Goal: Task Accomplishment & Management: Complete application form

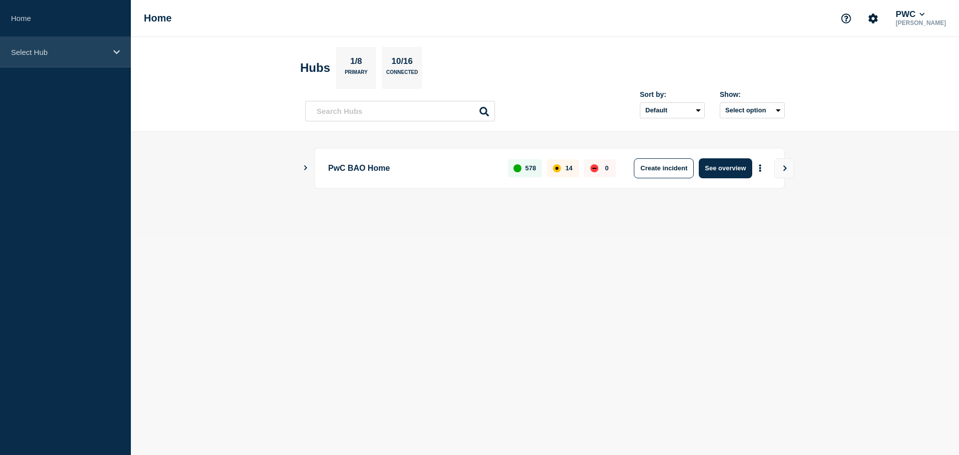
click at [69, 53] on p "Select Hub" at bounding box center [59, 52] width 96 height 8
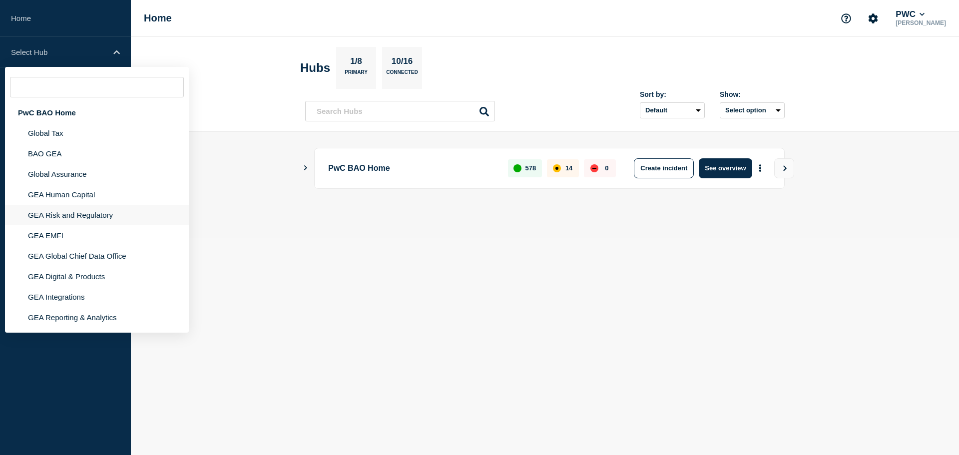
click at [77, 213] on li "GEA Risk and Regulatory" at bounding box center [97, 215] width 184 height 20
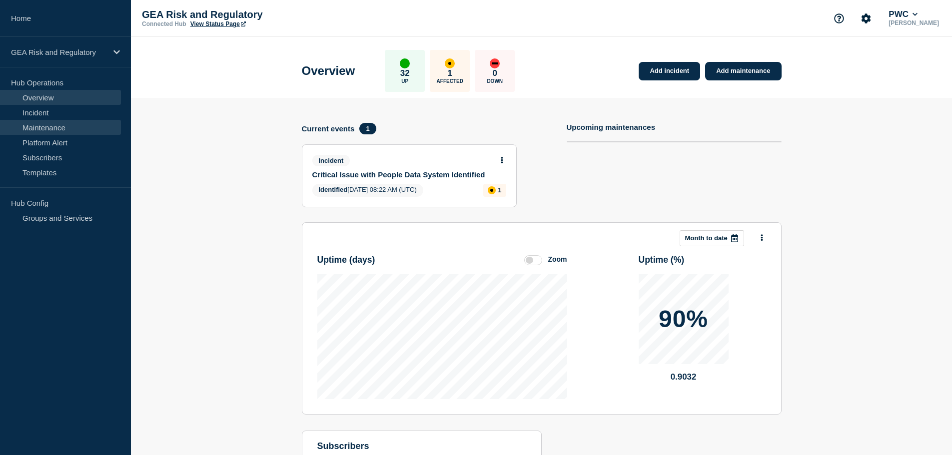
click at [66, 127] on link "Maintenance" at bounding box center [60, 127] width 121 height 15
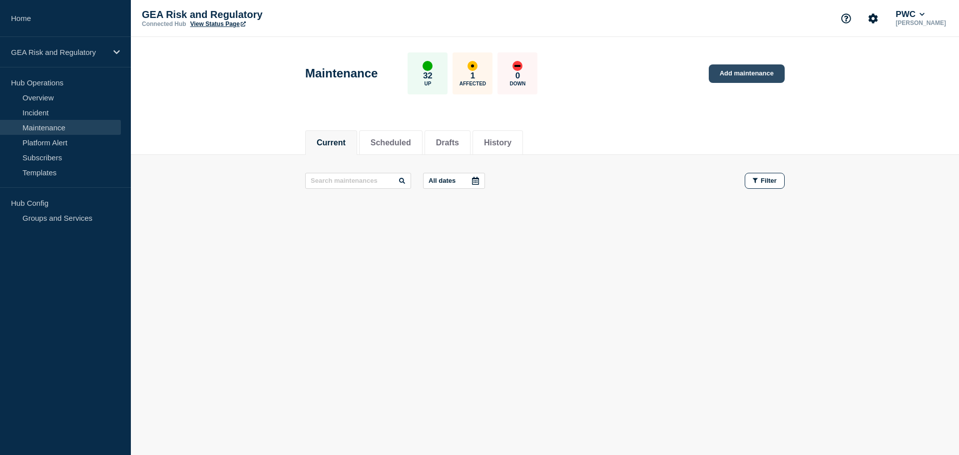
click at [754, 78] on link "Add maintenance" at bounding box center [747, 73] width 76 height 18
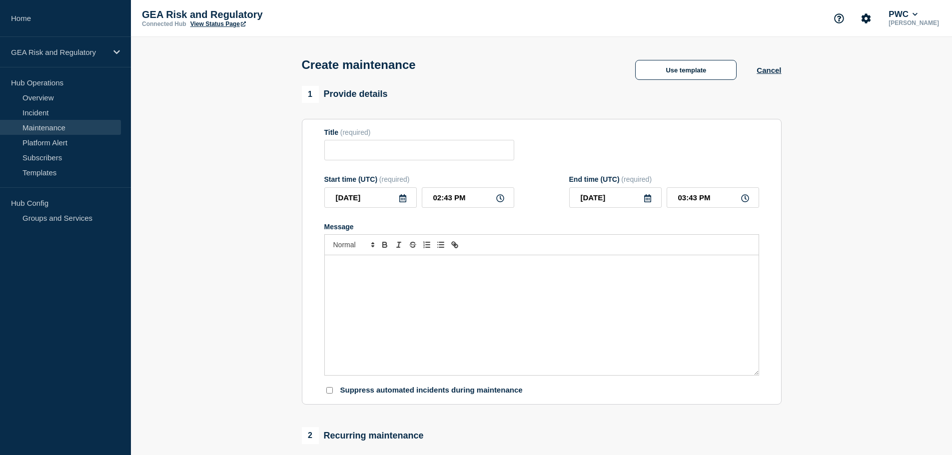
click at [380, 324] on div "Message" at bounding box center [542, 315] width 434 height 120
paste div "Message"
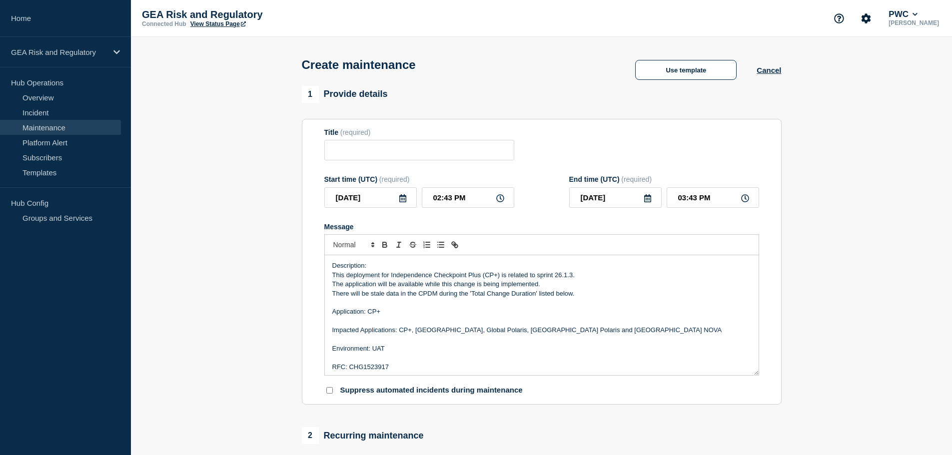
scroll to position [41, 0]
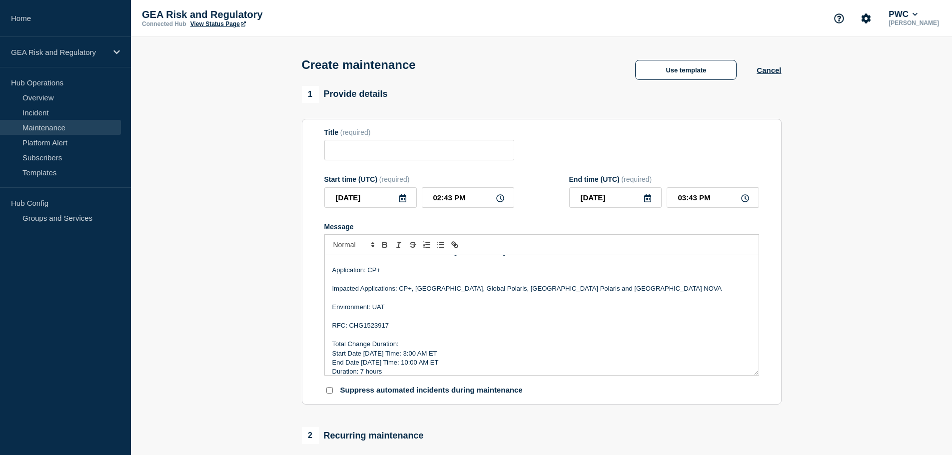
click at [380, 308] on p "Environment: UAT" at bounding box center [541, 307] width 419 height 9
click at [384, 312] on p "Environment: Production" at bounding box center [541, 307] width 419 height 9
click at [372, 327] on p "RFC: CHG1523917" at bounding box center [541, 325] width 419 height 9
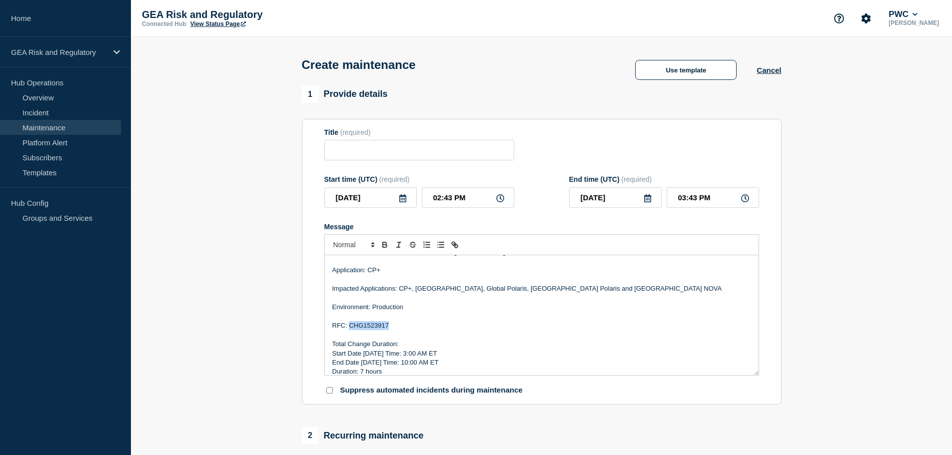
click at [372, 327] on p "RFC: CHG1523917" at bounding box center [541, 325] width 419 height 9
click at [371, 358] on p "Start Date 9/9/25 Time: 3:00 AM ET" at bounding box center [541, 353] width 419 height 9
click at [406, 353] on p "Start Date 9/10/25 Time: 3:00 AM ET" at bounding box center [541, 353] width 419 height 9
click at [362, 372] on p "Duration: ​7 hours" at bounding box center [541, 371] width 419 height 9
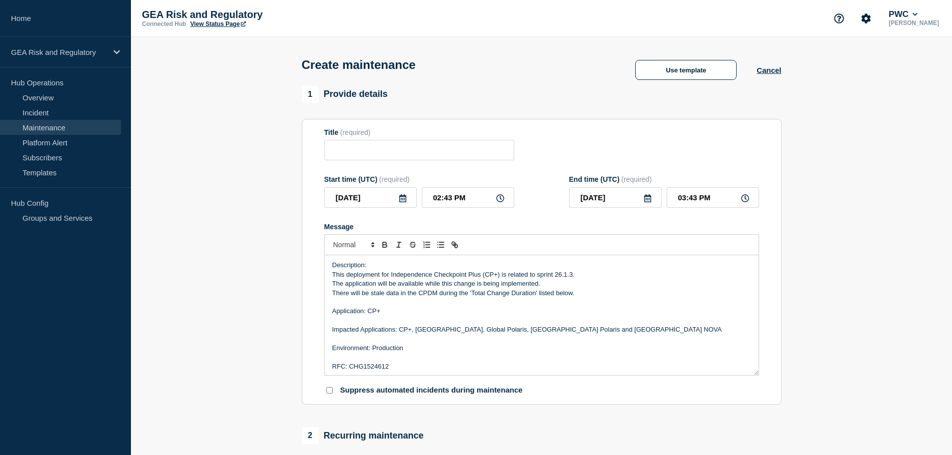
scroll to position [0, 0]
click at [569, 275] on p "This deployment for Independence Checkpoint Plus (CP+) is related to sprint 26.…" at bounding box center [541, 275] width 419 height 9
click at [568, 286] on p "The application will be available while this change is being implemented." at bounding box center [541, 284] width 419 height 9
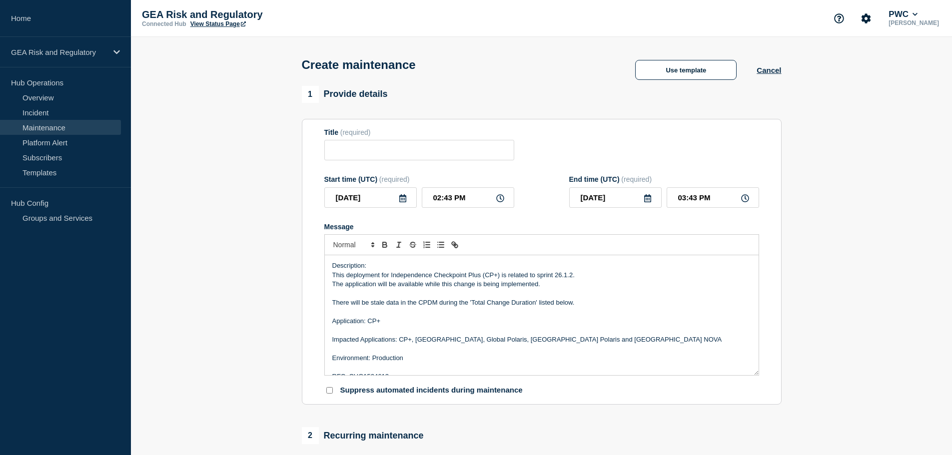
click at [541, 287] on p "The application will be available while this change is being implemented." at bounding box center [541, 284] width 419 height 9
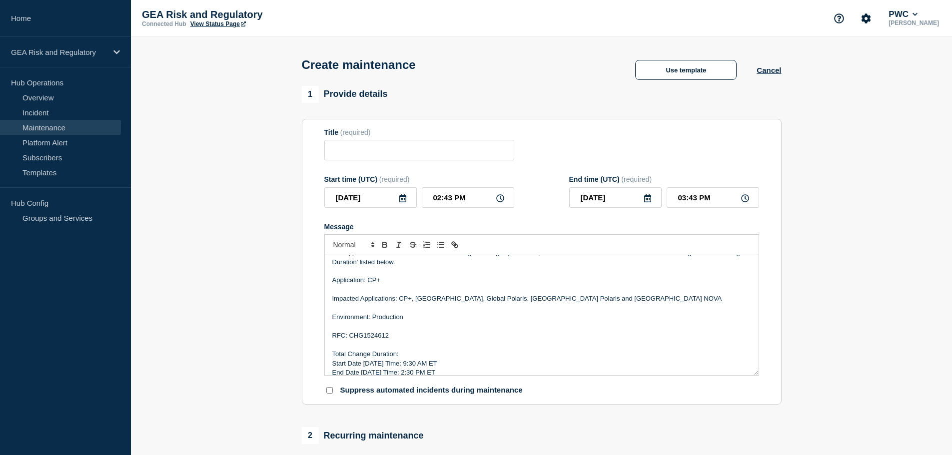
scroll to position [49, 0]
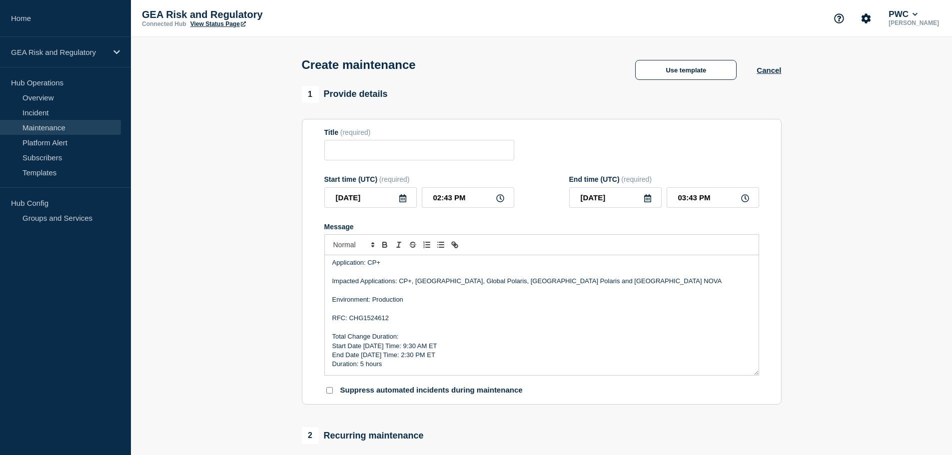
click at [402, 199] on icon at bounding box center [403, 198] width 8 height 8
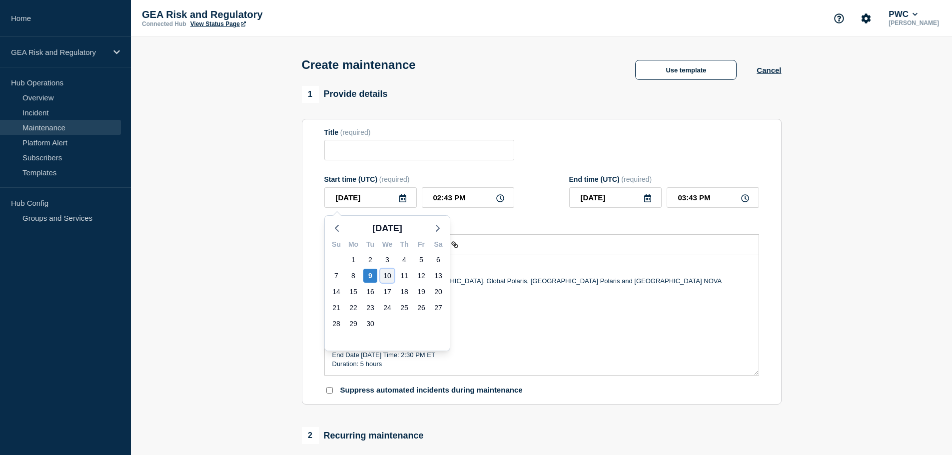
click at [390, 276] on div "10" at bounding box center [387, 276] width 14 height 14
type input "2025-09-10"
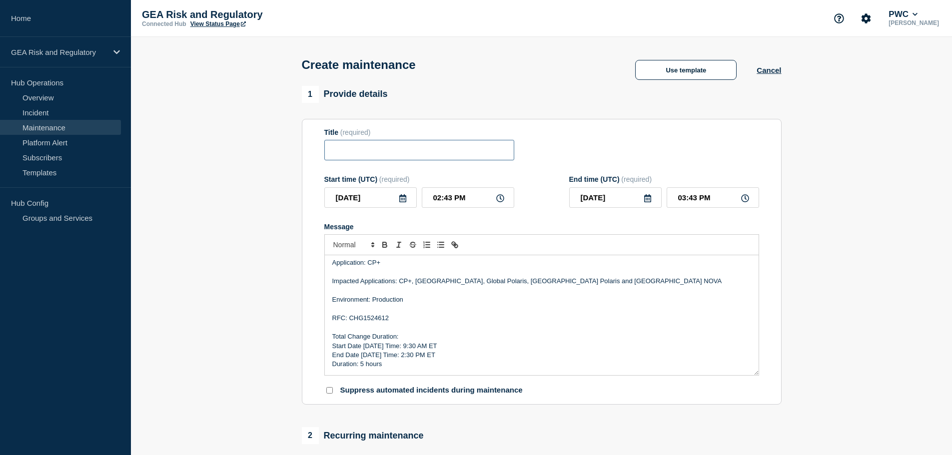
click at [384, 151] on input "Title" at bounding box center [419, 150] width 190 height 20
paste input "CP+ - UAT - Sprint 26.1.3 Deployment"
click at [371, 149] on input "CP+ - UAT - Sprint 26.1.3 Deployment" at bounding box center [419, 150] width 190 height 20
click at [444, 152] on input "CP+ - Production - Sprint 26.1.3 Deployment" at bounding box center [419, 150] width 190 height 20
click at [447, 153] on input "CP+ - Production - Sprint 26.1.2 Deployment" at bounding box center [419, 150] width 190 height 20
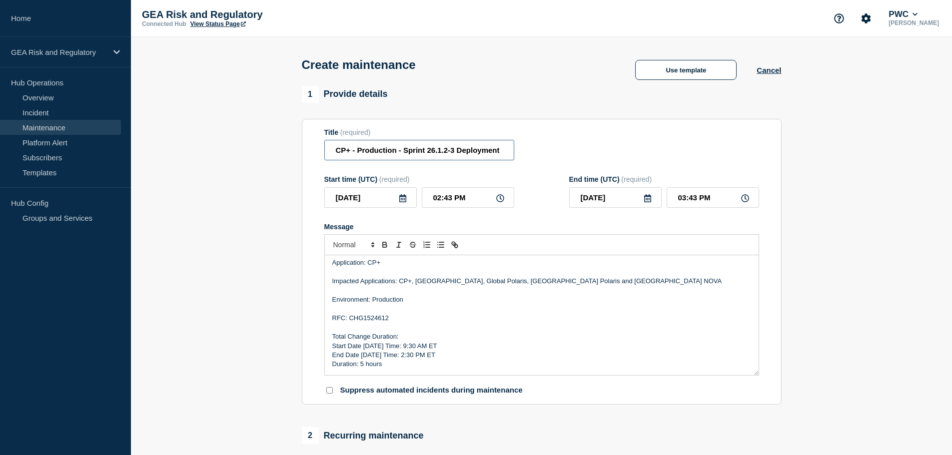
drag, startPoint x: 504, startPoint y: 153, endPoint x: 404, endPoint y: 154, distance: 99.9
click at [404, 154] on input "CP+ - Production - Sprint 26.1.2-3 Deployment" at bounding box center [419, 150] width 190 height 20
paste input "Hotfix 1"
type input "CP+ - Production - Sprint 26.1.2-3 Hotfix 1 Deployment"
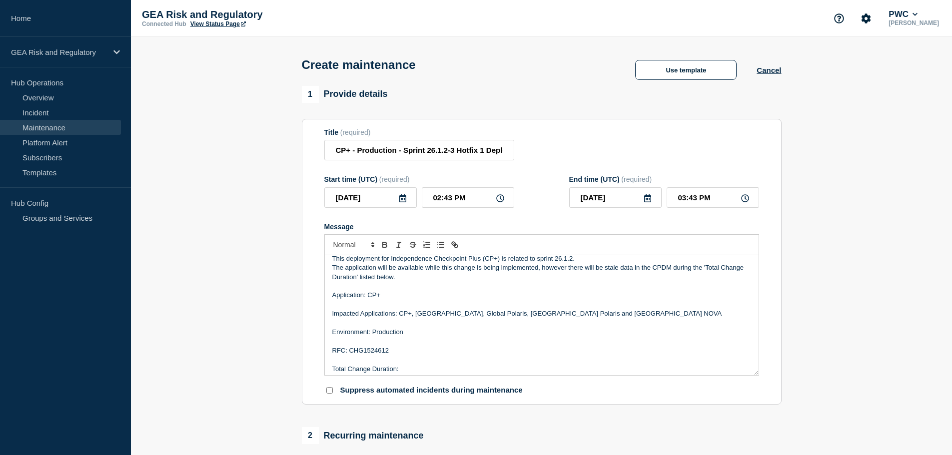
scroll to position [0, 0]
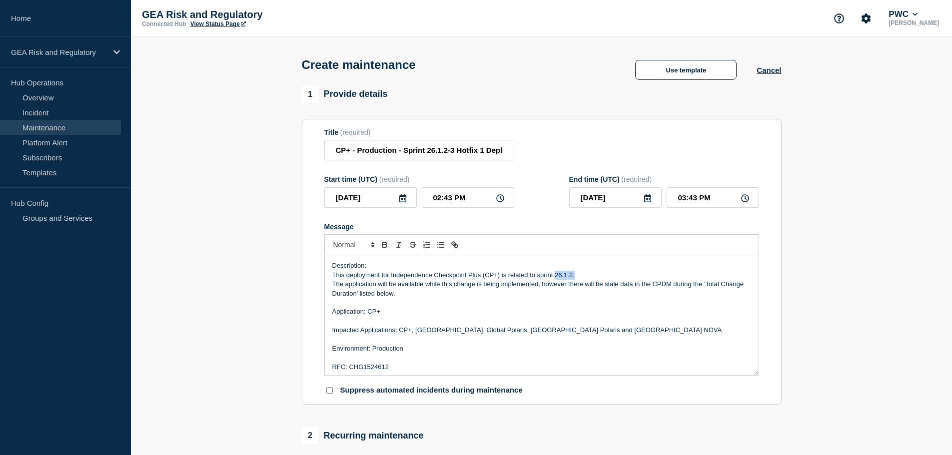
drag, startPoint x: 576, startPoint y: 275, endPoint x: 555, endPoint y: 278, distance: 21.2
click at [555, 278] on p "This deployment for Independence Checkpoint Plus (CP+) is related to sprint 26.…" at bounding box center [541, 275] width 419 height 9
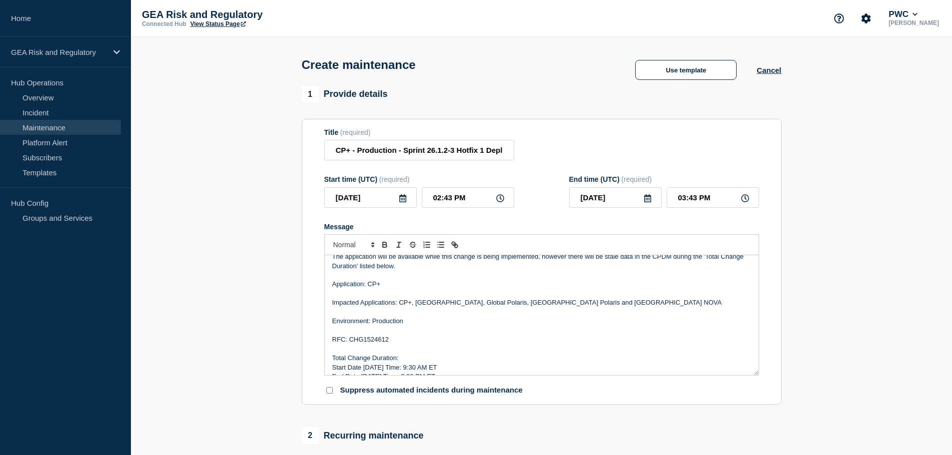
scroll to position [49, 0]
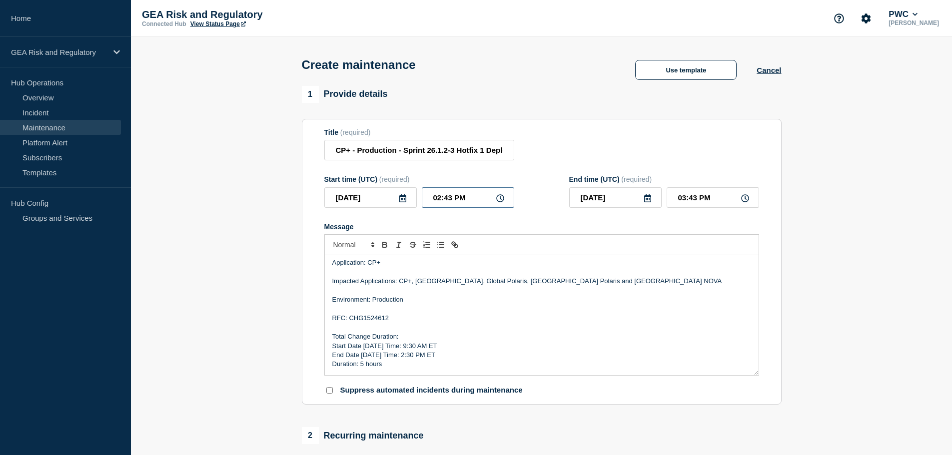
click at [427, 201] on input "02:43 PM" at bounding box center [468, 197] width 92 height 20
type input "01:43 PM"
type input "02:43 PM"
type input "01:33 PM"
type input "02:33 PM"
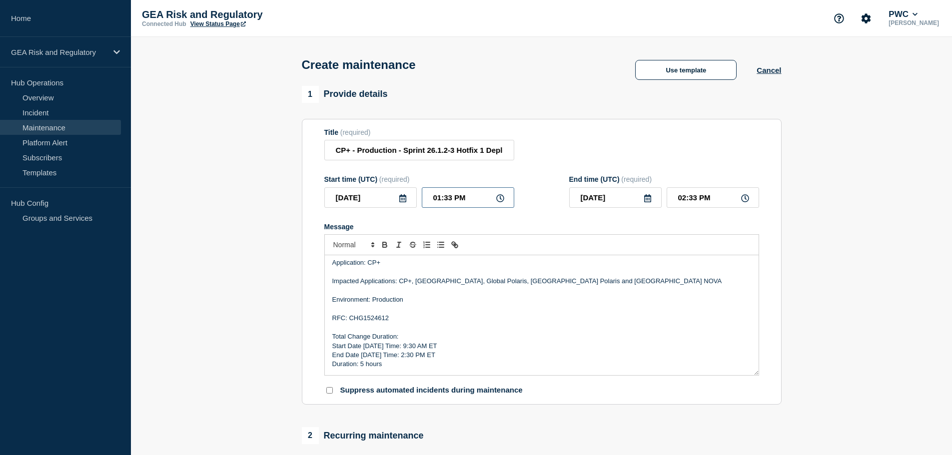
type input "01:30 PM"
click at [671, 203] on input "02:30 PM" at bounding box center [712, 197] width 92 height 20
type input "06:30 PM"
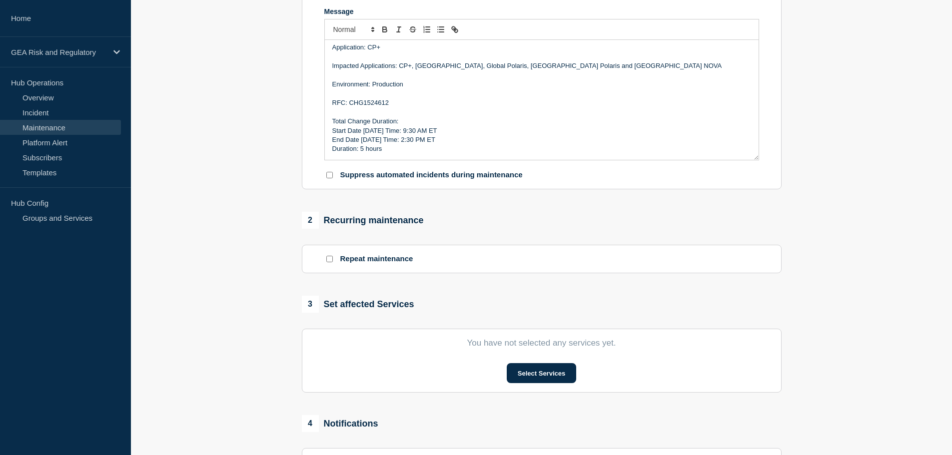
scroll to position [250, 0]
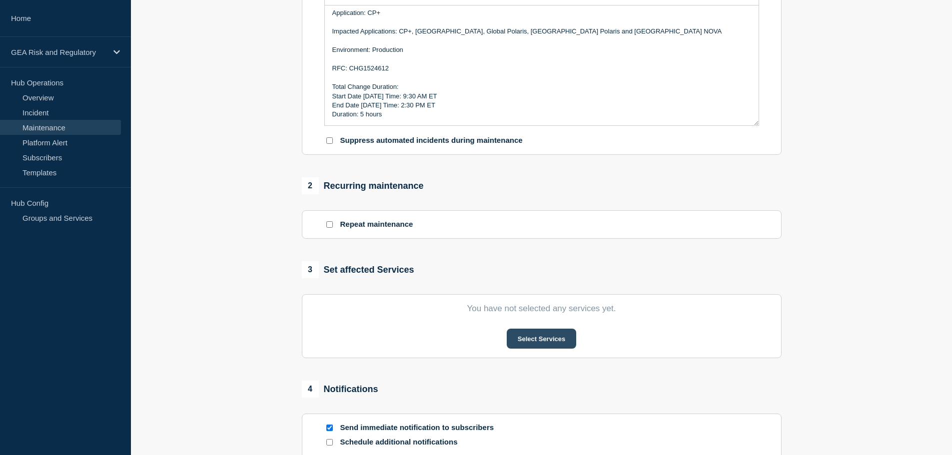
click at [545, 337] on button "Select Services" at bounding box center [541, 339] width 69 height 20
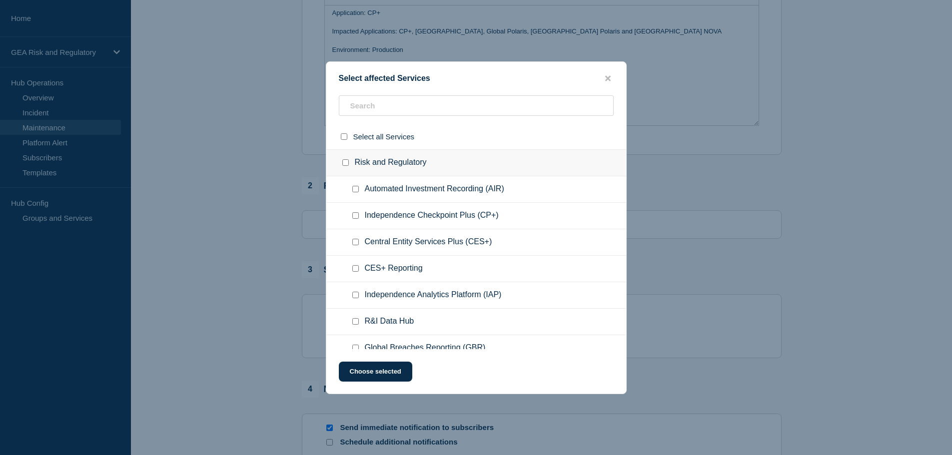
click at [356, 217] on input "Independence Checkpoint Plus (CP+) checkbox" at bounding box center [355, 215] width 6 height 6
checkbox input "true"
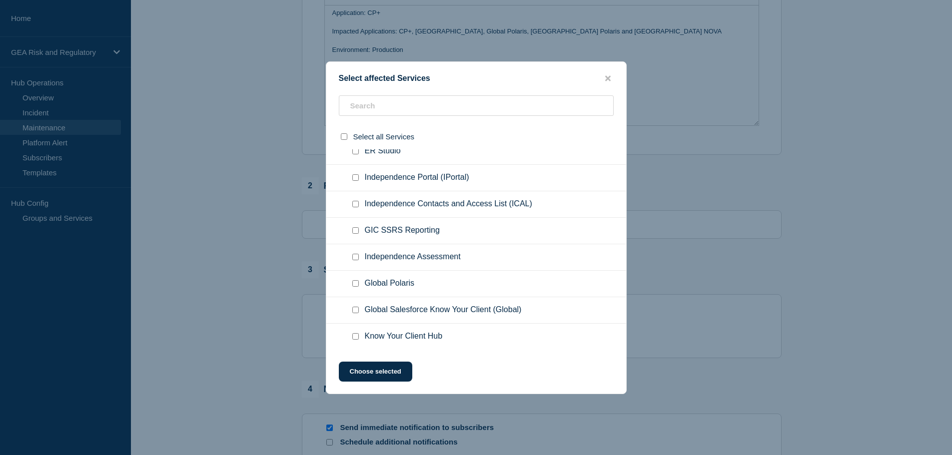
click at [353, 255] on input "Independence Assessment checkbox" at bounding box center [355, 257] width 6 height 6
checkbox input "true"
click at [357, 286] on input "Global Polaris checkbox" at bounding box center [355, 283] width 6 height 6
checkbox input "true"
click at [394, 370] on button "Choose selected" at bounding box center [375, 372] width 73 height 20
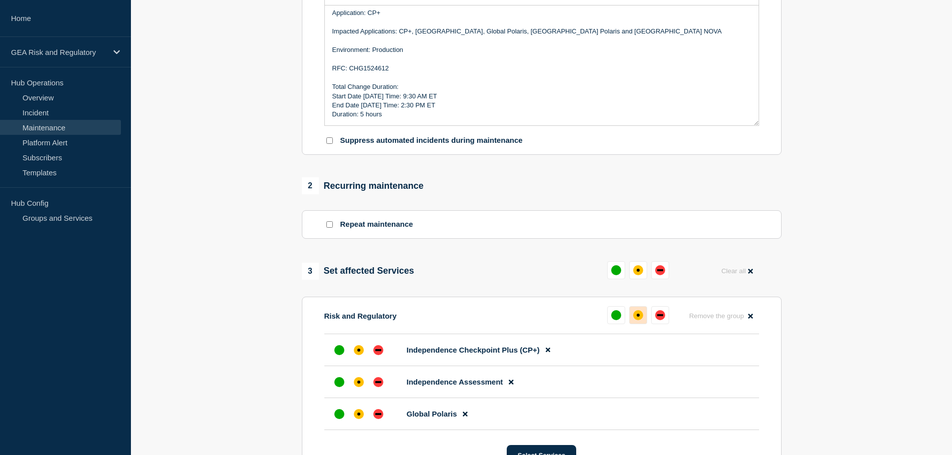
click at [640, 320] on div "affected" at bounding box center [638, 315] width 10 height 10
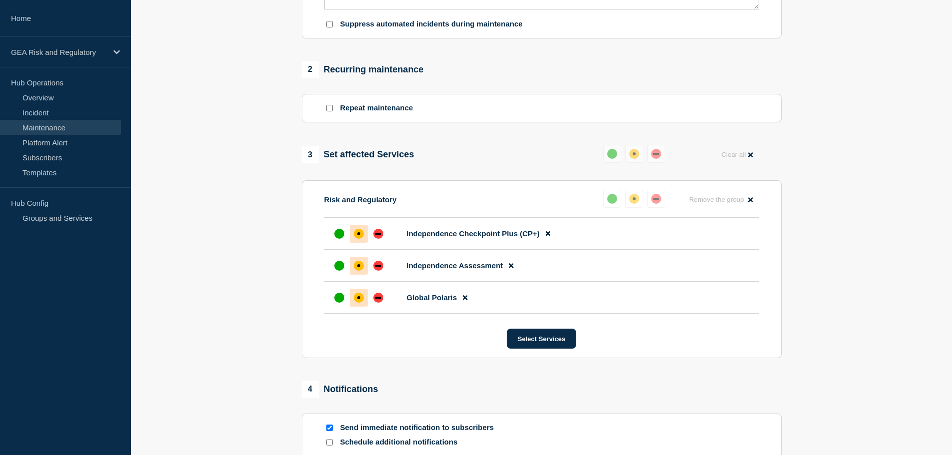
scroll to position [532, 0]
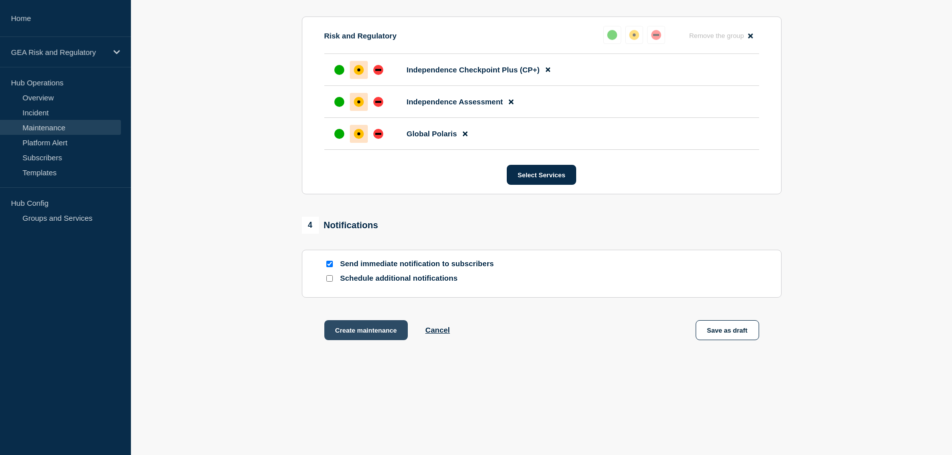
click at [362, 327] on button "Create maintenance" at bounding box center [366, 330] width 84 height 20
